Goal: Task Accomplishment & Management: Manage account settings

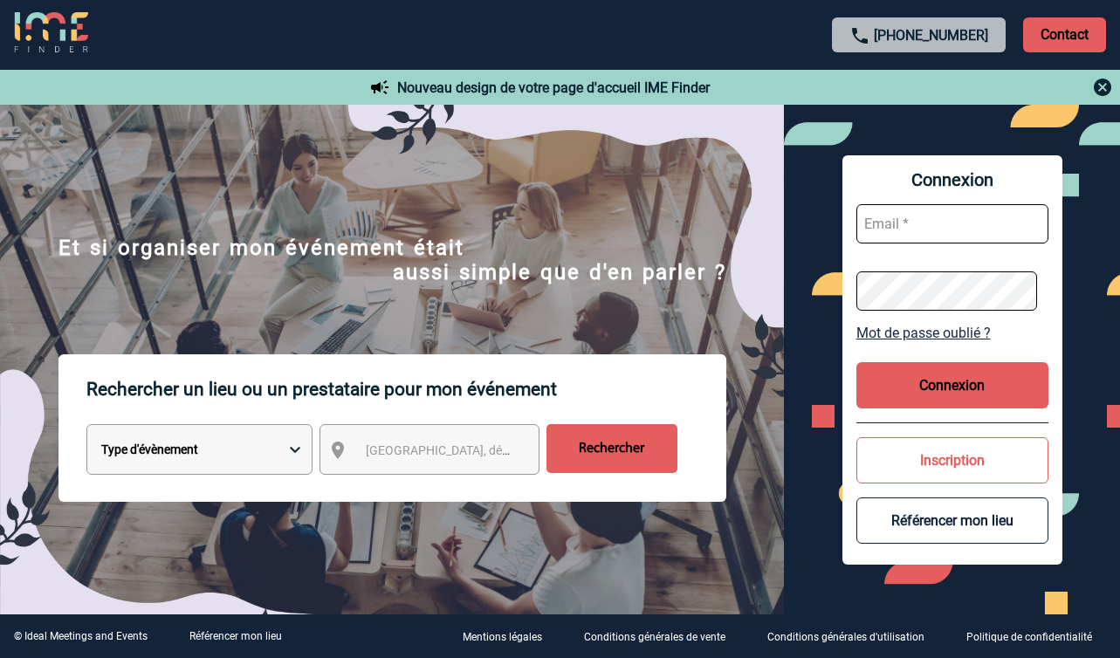
type input "charlotte@humanxperience.fr"
click at [1104, 86] on img at bounding box center [1102, 87] width 21 height 21
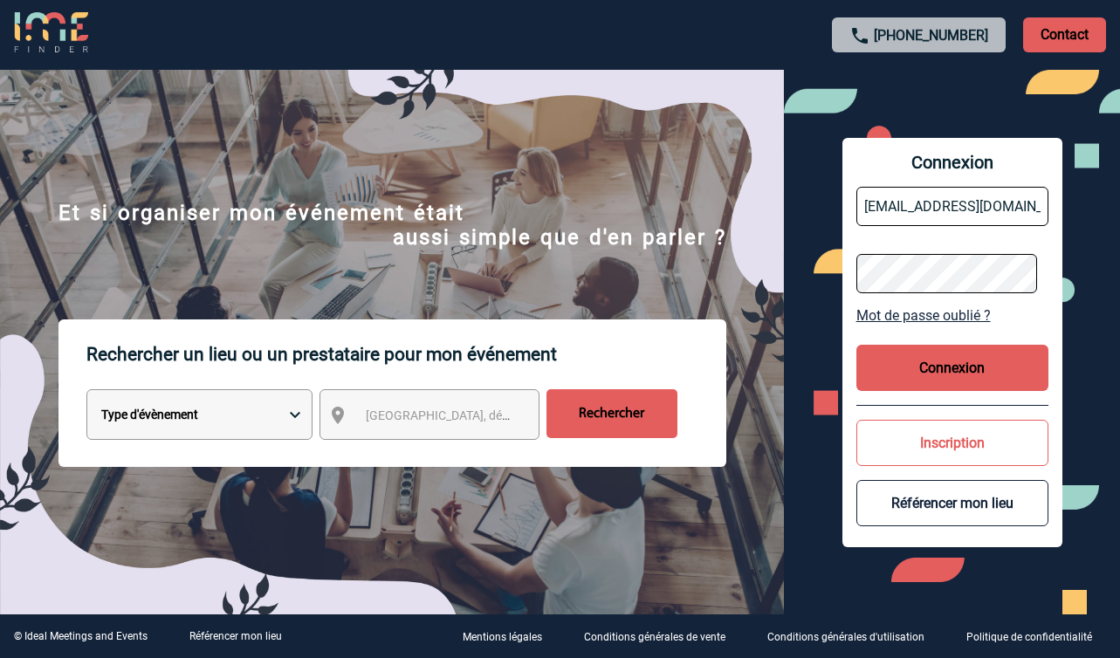
click at [961, 367] on button "Connexion" at bounding box center [953, 368] width 192 height 46
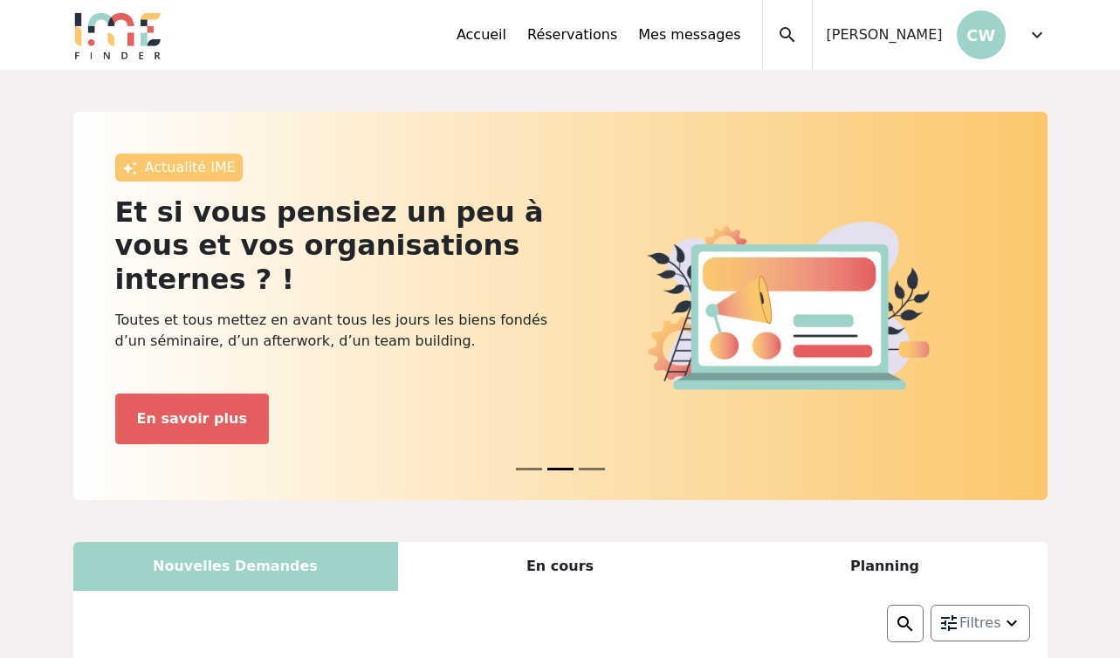
click at [1035, 30] on span "expand_more" at bounding box center [1037, 34] width 21 height 21
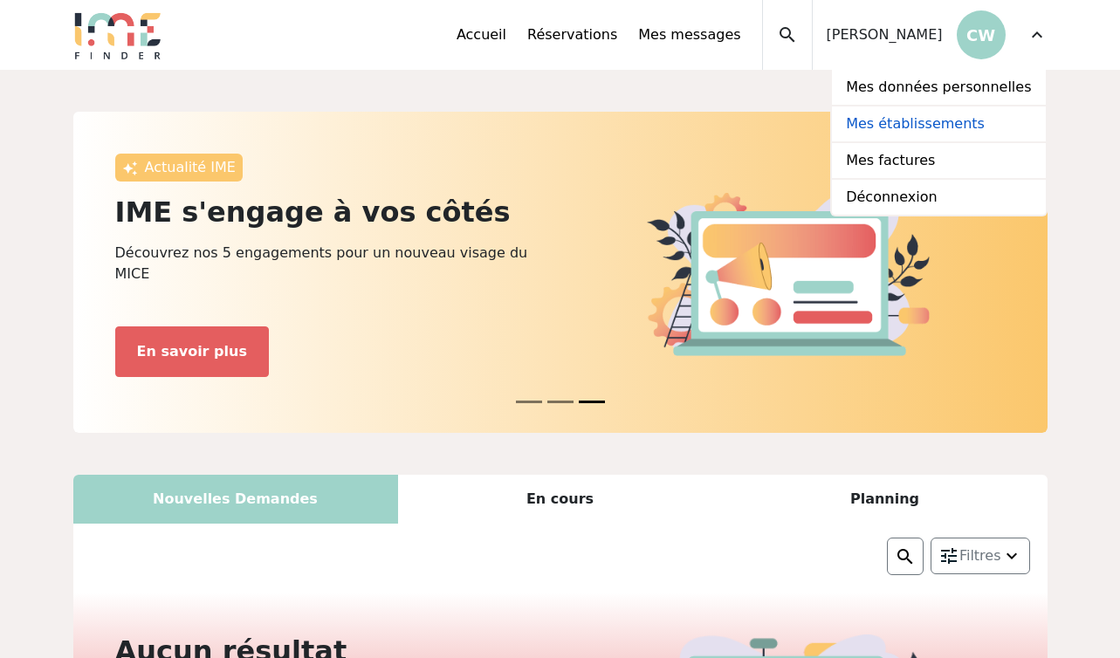
click at [946, 126] on link "Mes établissements" at bounding box center [938, 125] width 213 height 37
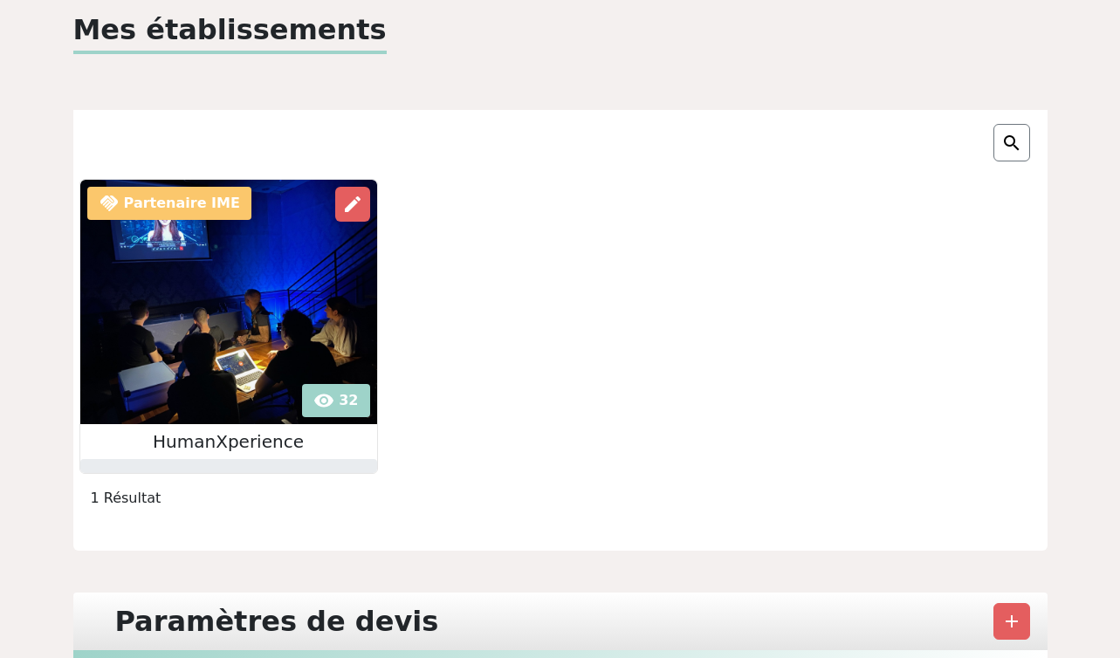
scroll to position [75, 0]
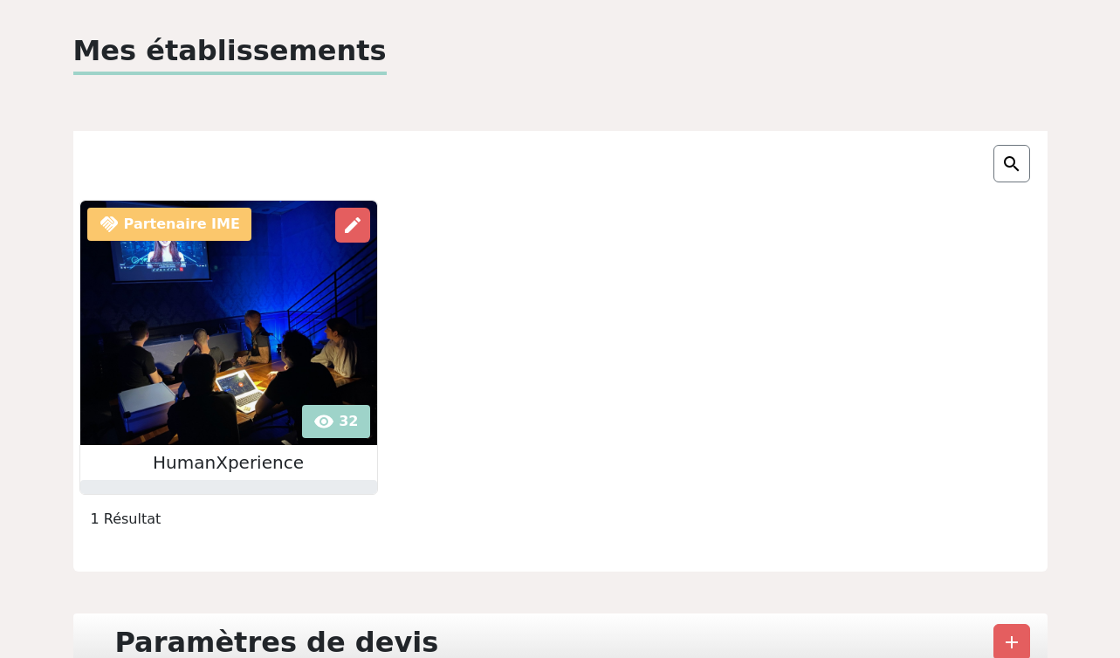
click at [274, 403] on img at bounding box center [228, 323] width 297 height 245
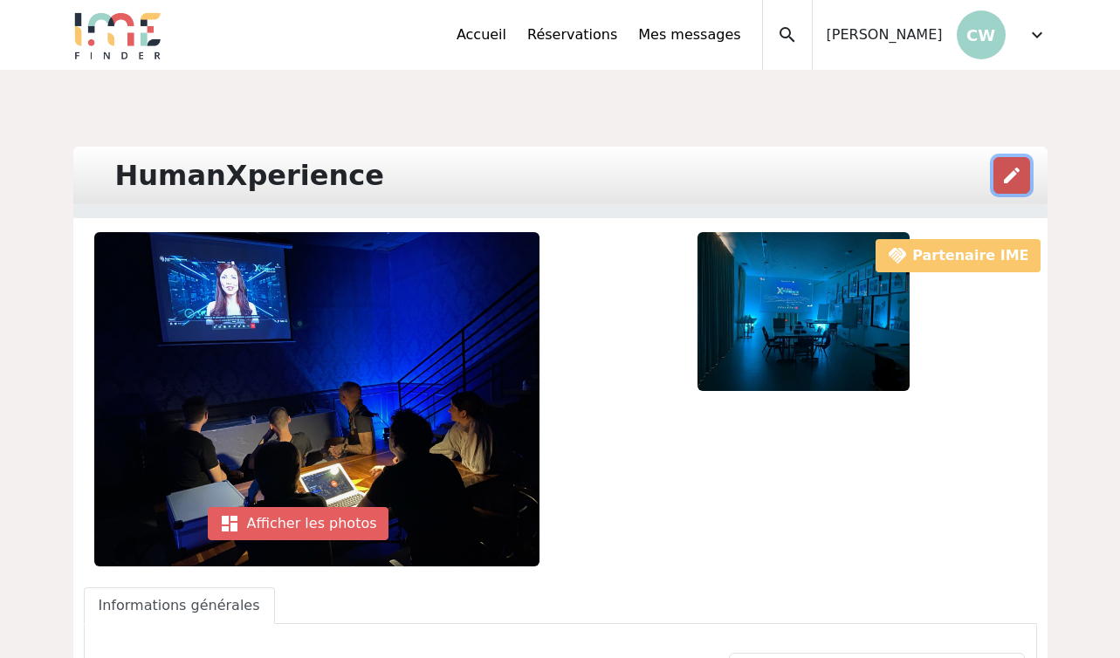
click at [1006, 185] on span "edit" at bounding box center [1012, 175] width 21 height 21
click at [530, 45] on div "Accueil Réservations Mes messages Mes données personnelles Mes établissements M…" at bounding box center [610, 35] width 306 height 70
click at [481, 38] on link "Accueil" at bounding box center [482, 34] width 50 height 21
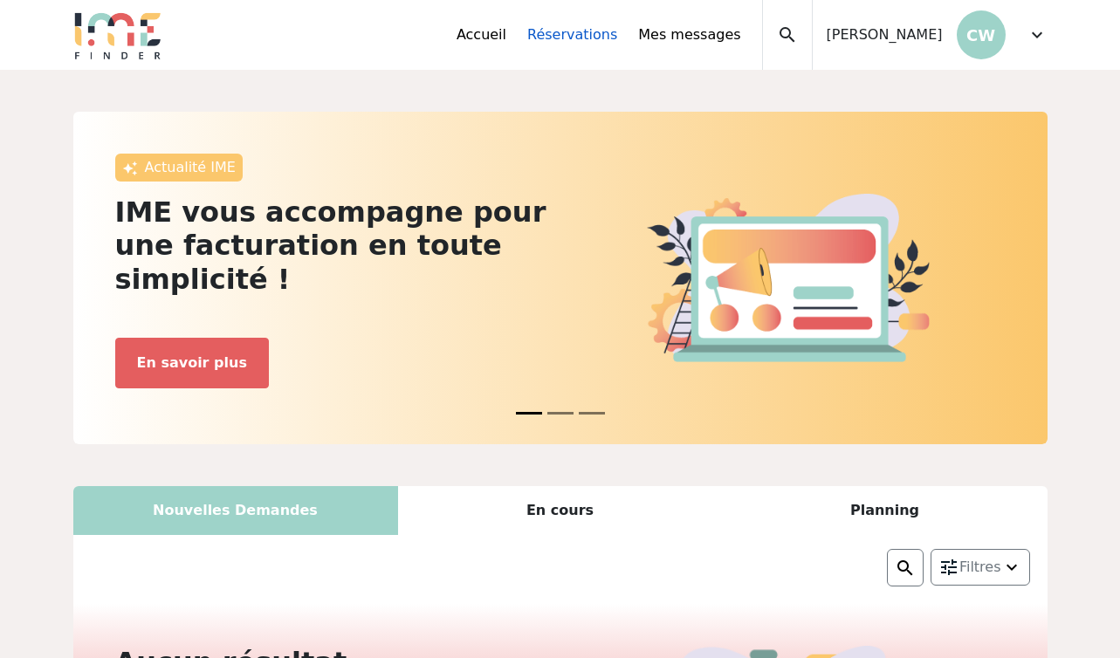
click at [582, 33] on link "Réservations" at bounding box center [572, 34] width 90 height 21
click at [1018, 38] on div "Accueil Réservations Mes messages Mes données personnelles Mes établissements M…" at bounding box center [752, 35] width 591 height 70
click at [1040, 36] on span "expand_more" at bounding box center [1037, 34] width 21 height 21
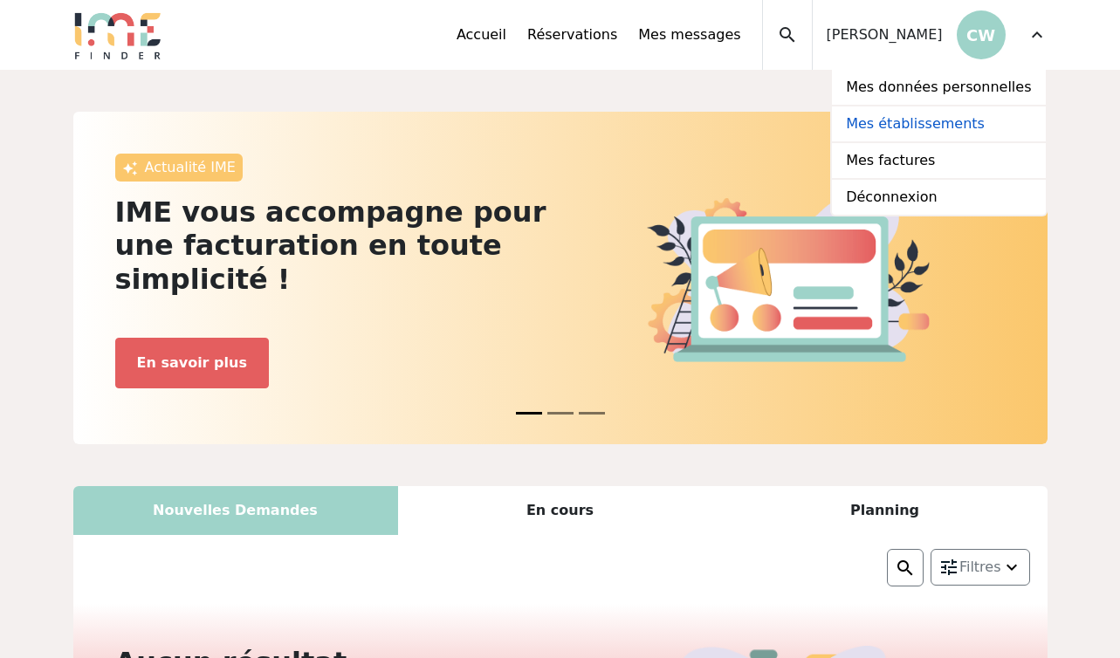
click at [981, 120] on link "Mes établissements" at bounding box center [938, 125] width 213 height 37
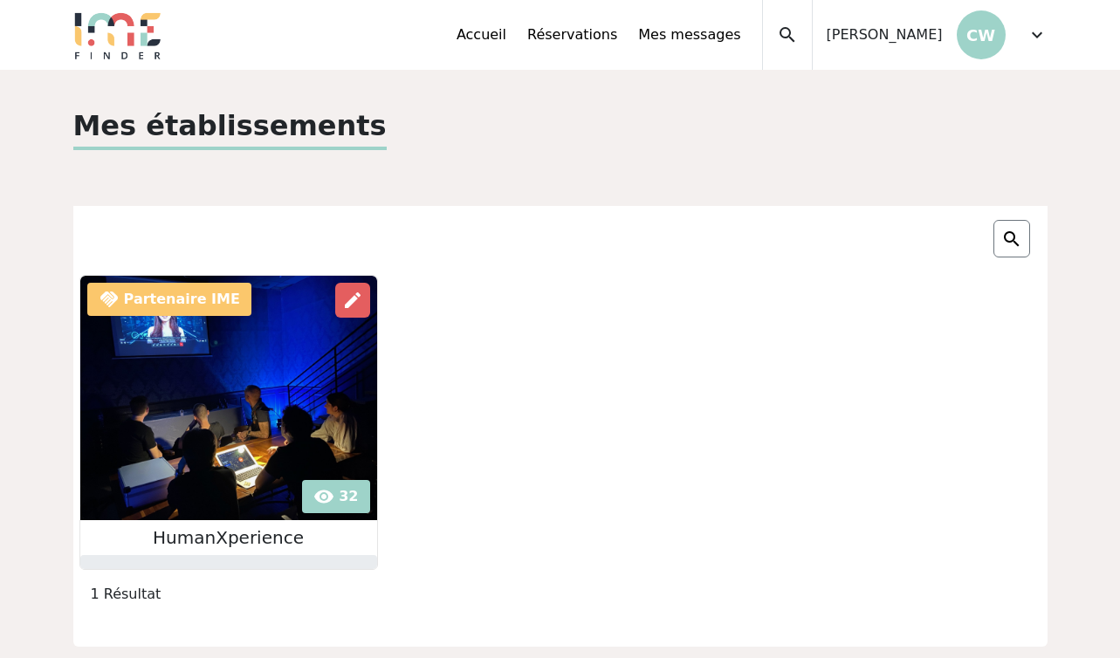
click at [1028, 34] on span "expand_more" at bounding box center [1037, 34] width 21 height 21
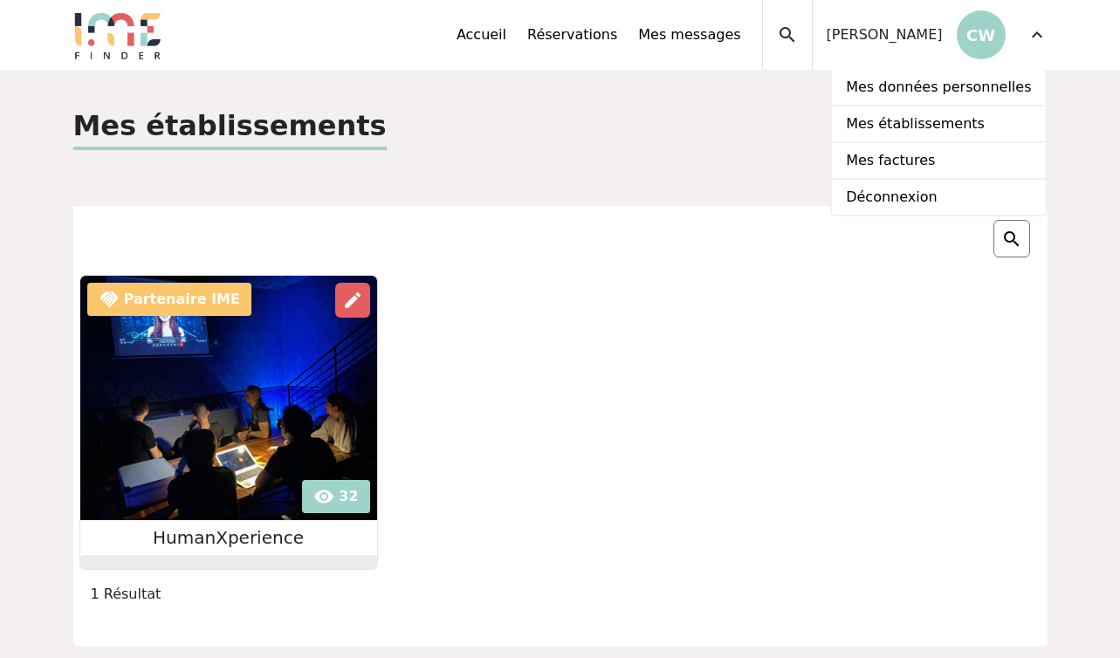
click at [682, 133] on div at bounding box center [810, 134] width 498 height 59
click at [1061, 166] on div "Mes établissements handshake Partenaire IME visibility 32 edit" at bounding box center [560, 551] width 1120 height 963
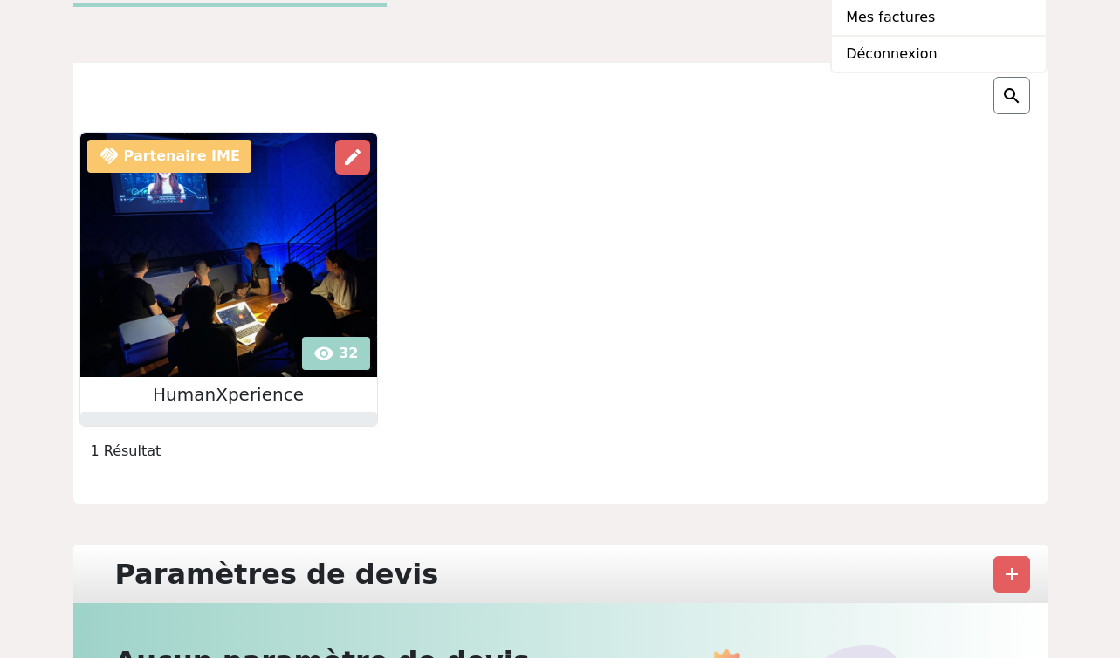
scroll to position [15, 0]
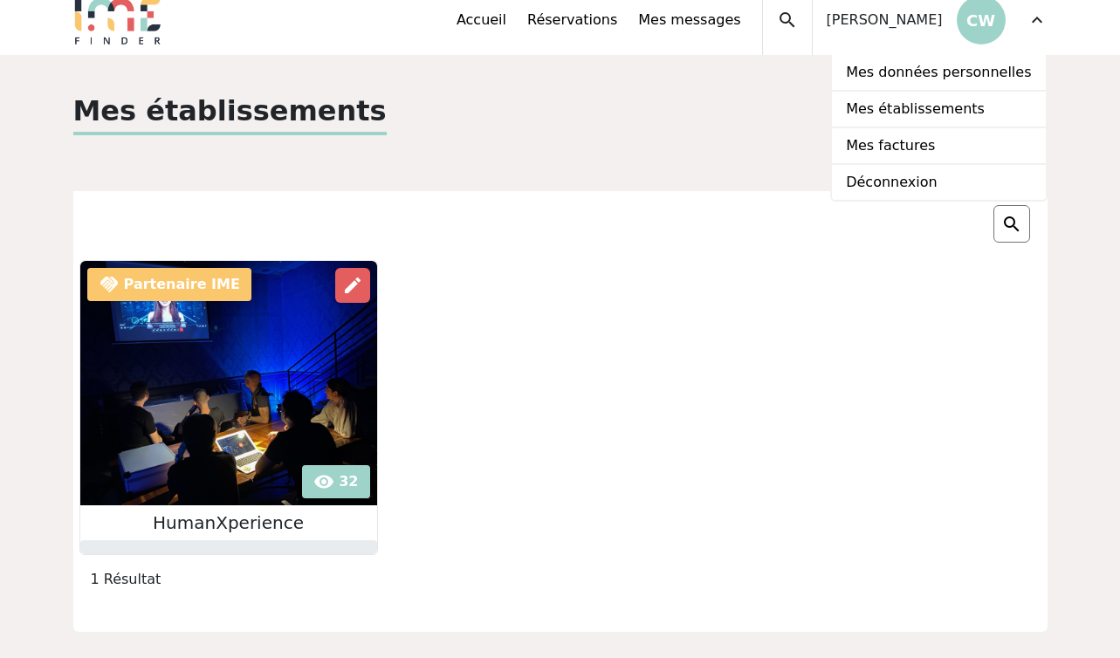
click at [585, 157] on div "Mes établissements handshake Partenaire IME visibility 32 edit" at bounding box center [561, 536] width 996 height 893
